Goal: Task Accomplishment & Management: Complete application form

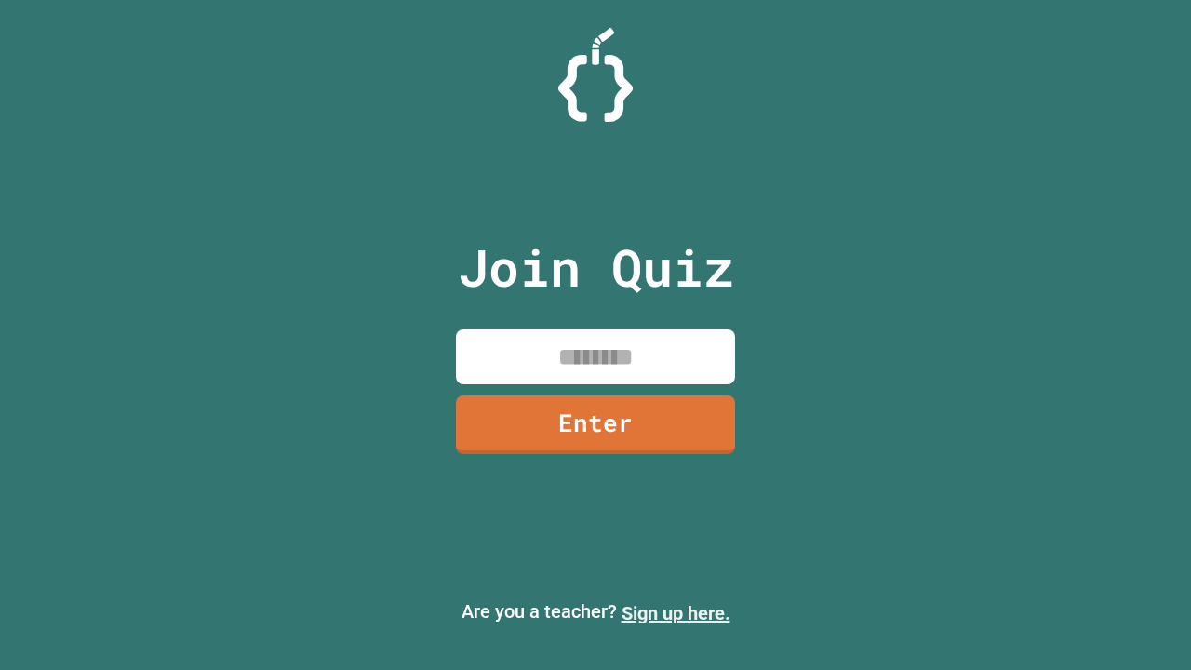
click at [676, 613] on link "Sign up here." at bounding box center [676, 613] width 109 height 22
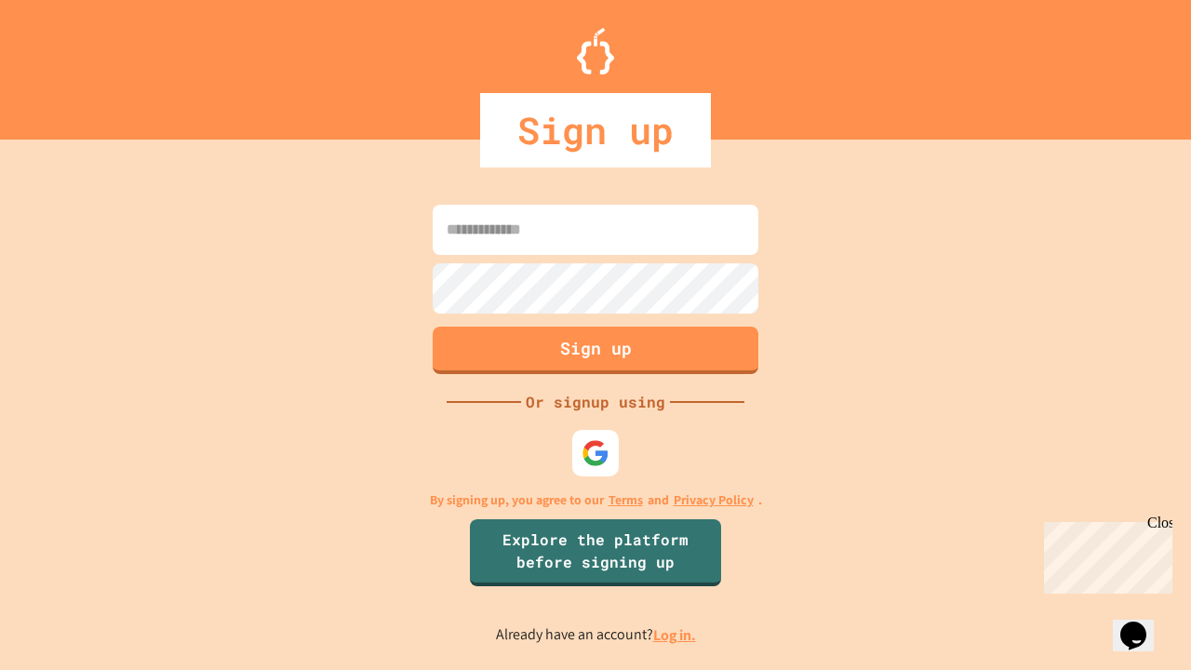
click at [676, 635] on link "Log in." at bounding box center [674, 635] width 43 height 20
